Goal: Transaction & Acquisition: Book appointment/travel/reservation

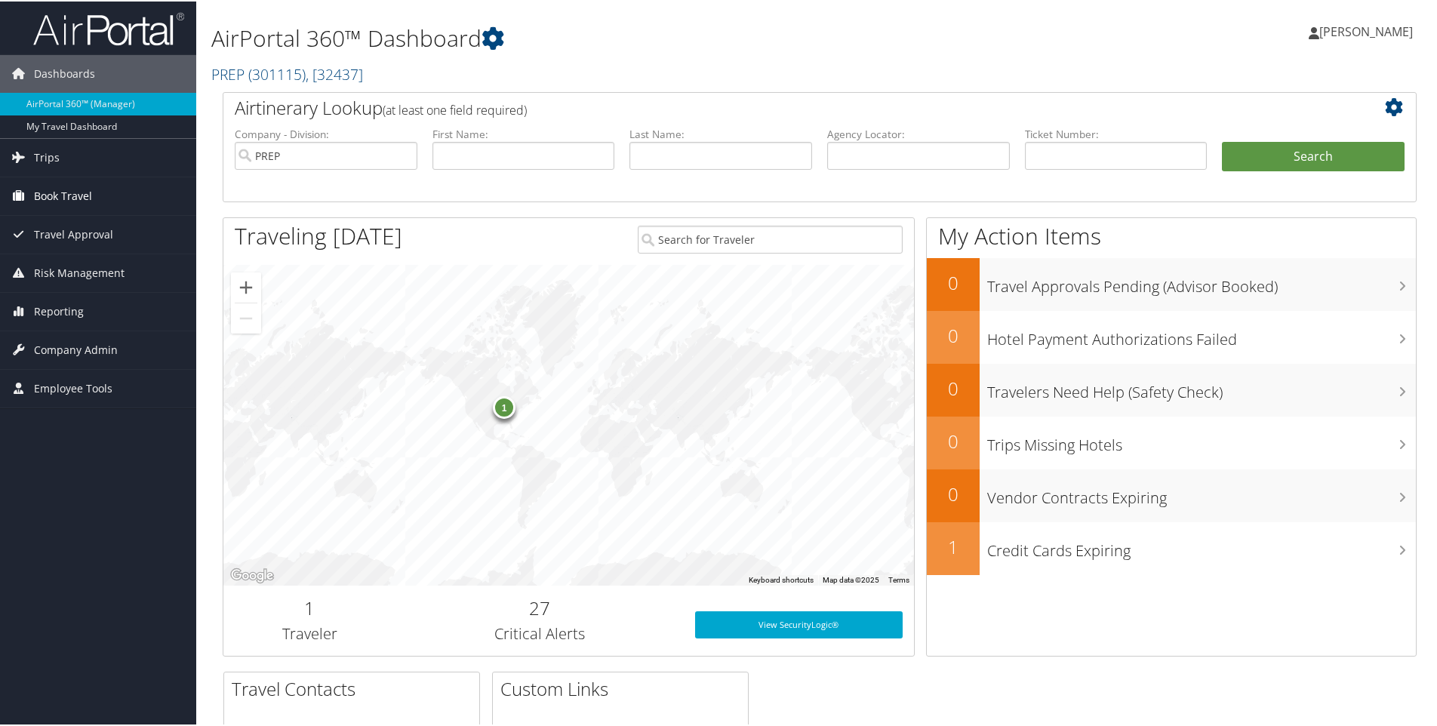
click at [71, 193] on span "Book Travel" at bounding box center [63, 195] width 58 height 38
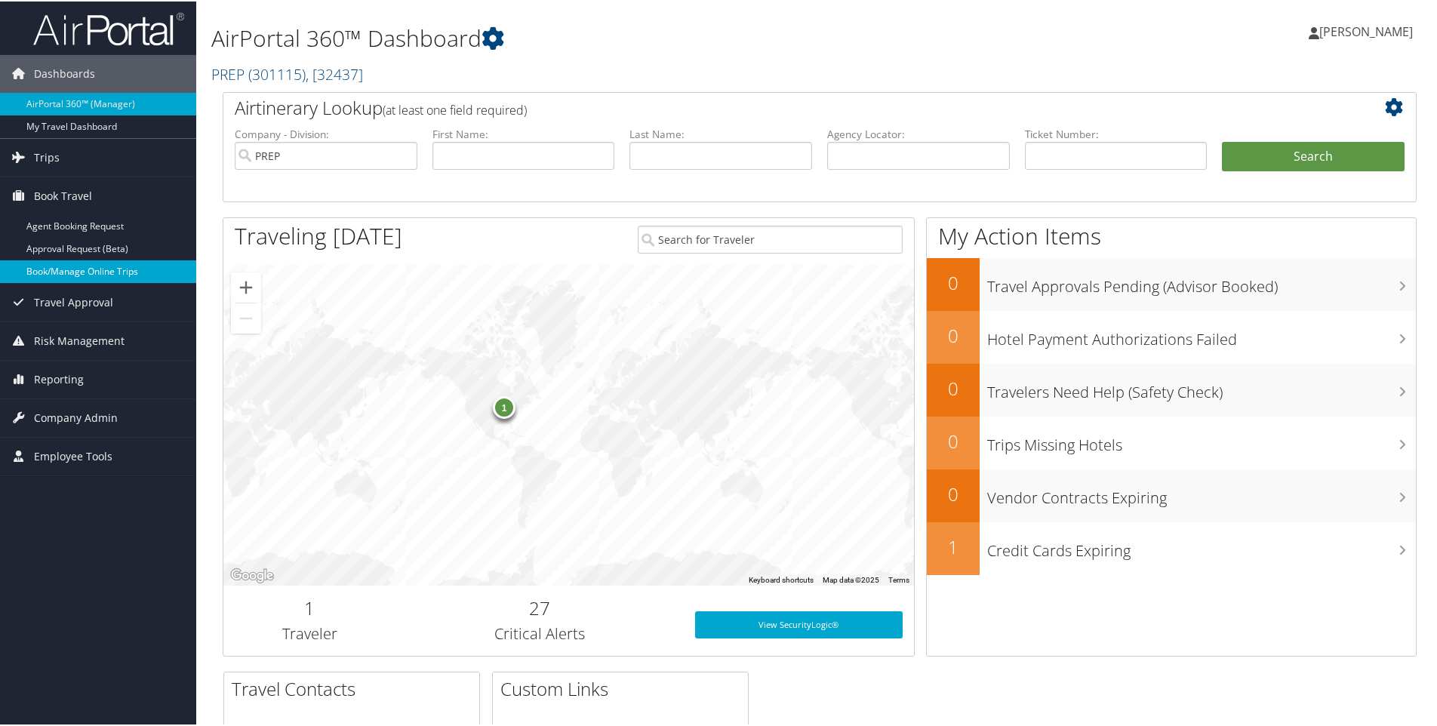
click at [90, 266] on link "Book/Manage Online Trips" at bounding box center [98, 270] width 196 height 23
